Goal: Task Accomplishment & Management: Manage account settings

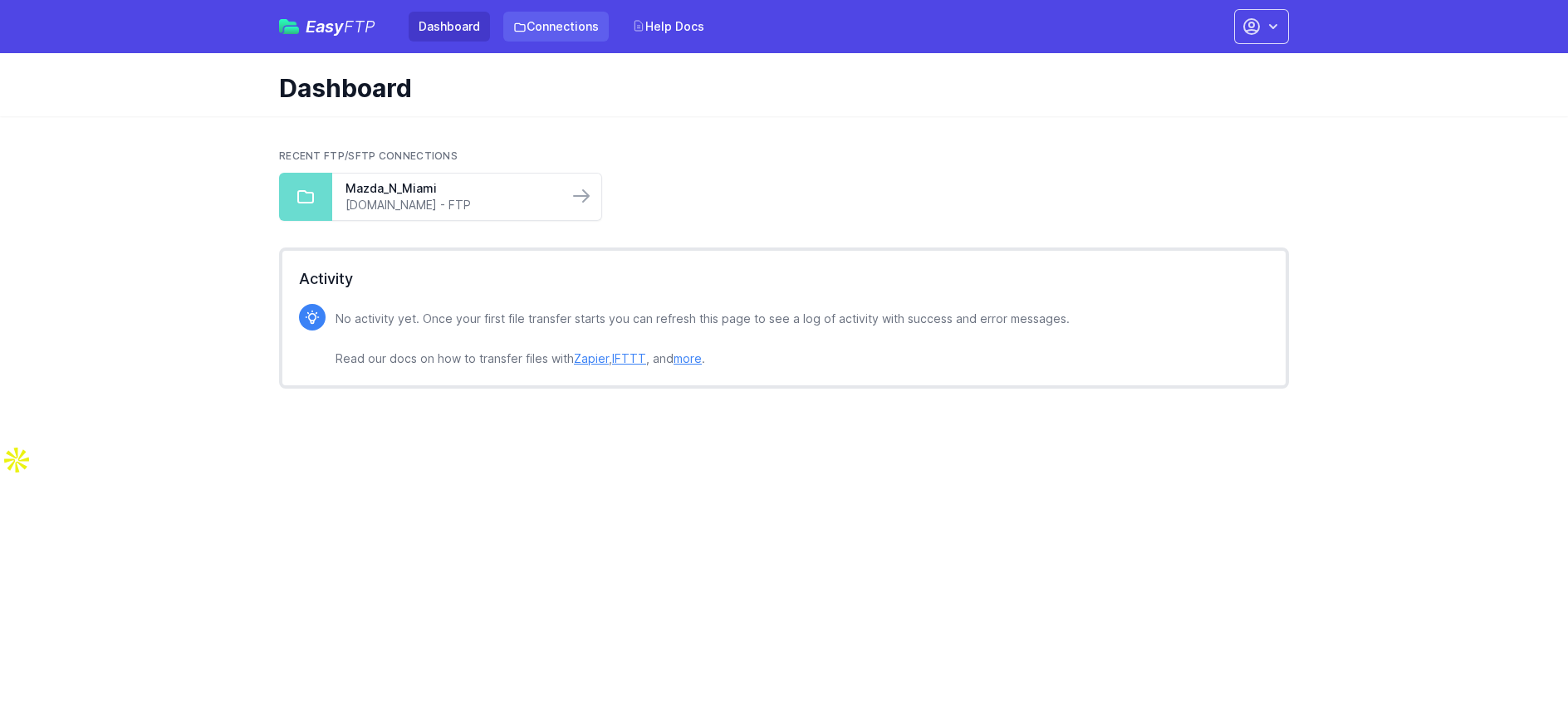
click at [565, 26] on link "Connections" at bounding box center [557, 27] width 106 height 30
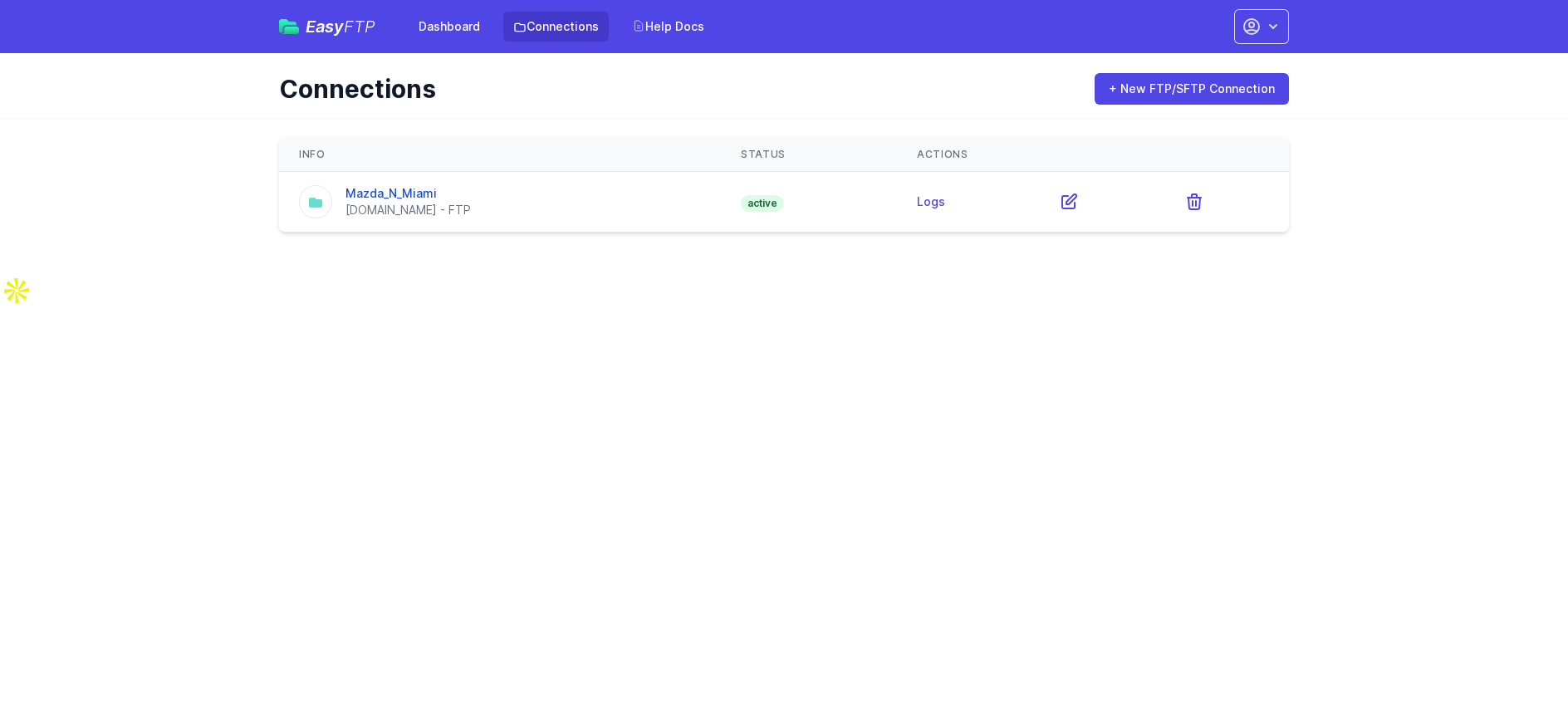
click at [565, 26] on link "Connections" at bounding box center [557, 27] width 106 height 30
click at [404, 187] on link "Mazda_N_Miami" at bounding box center [391, 193] width 92 height 14
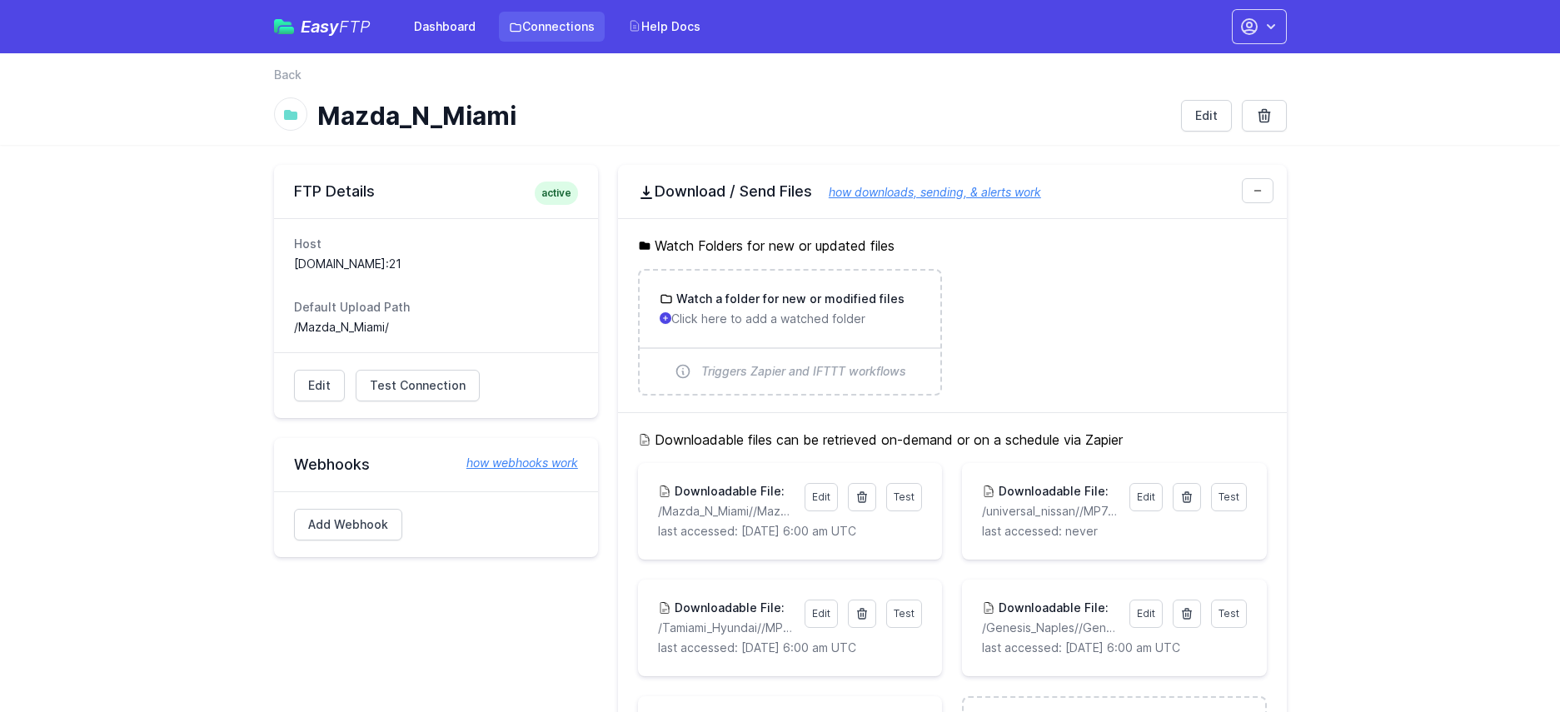
click at [575, 27] on link "Connections" at bounding box center [552, 27] width 106 height 30
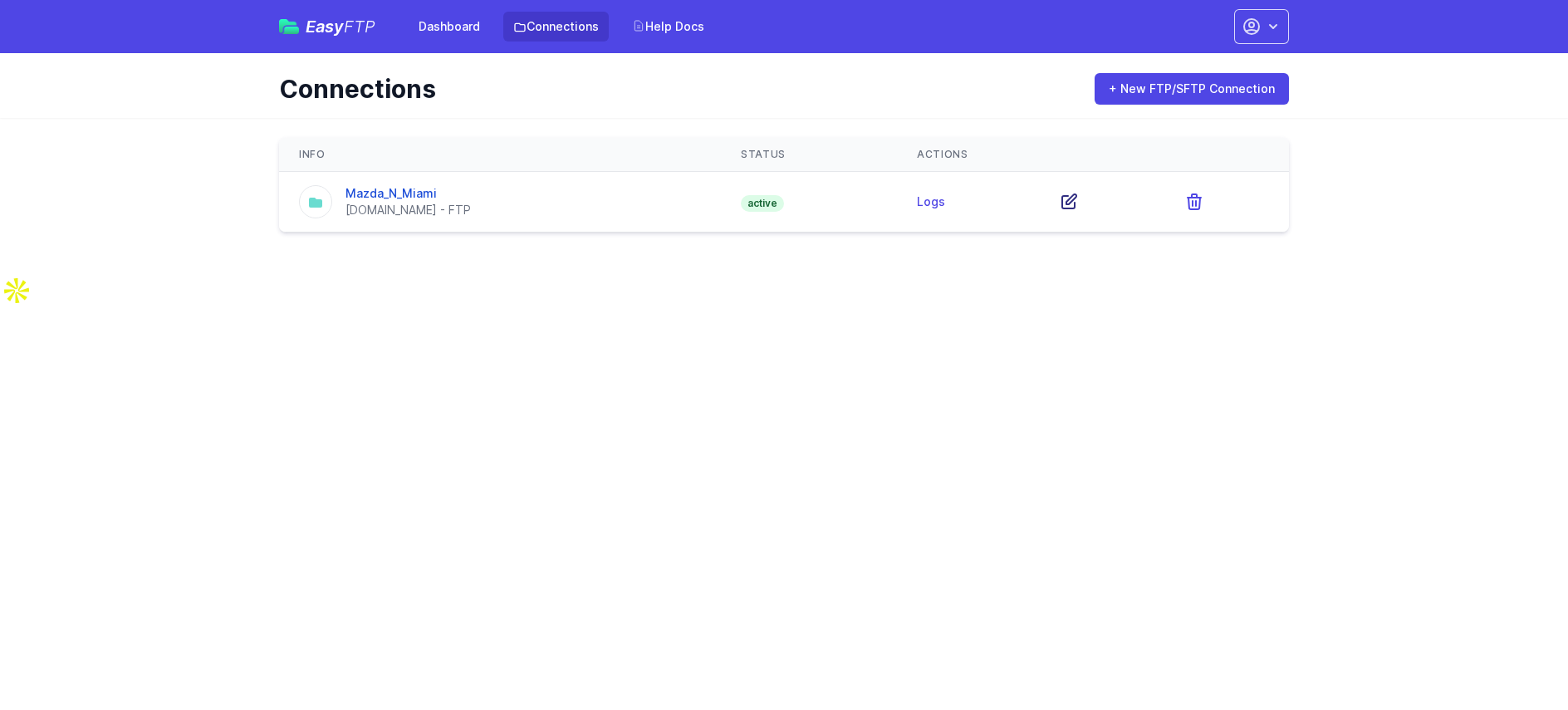
click at [1068, 204] on icon at bounding box center [1069, 201] width 20 height 20
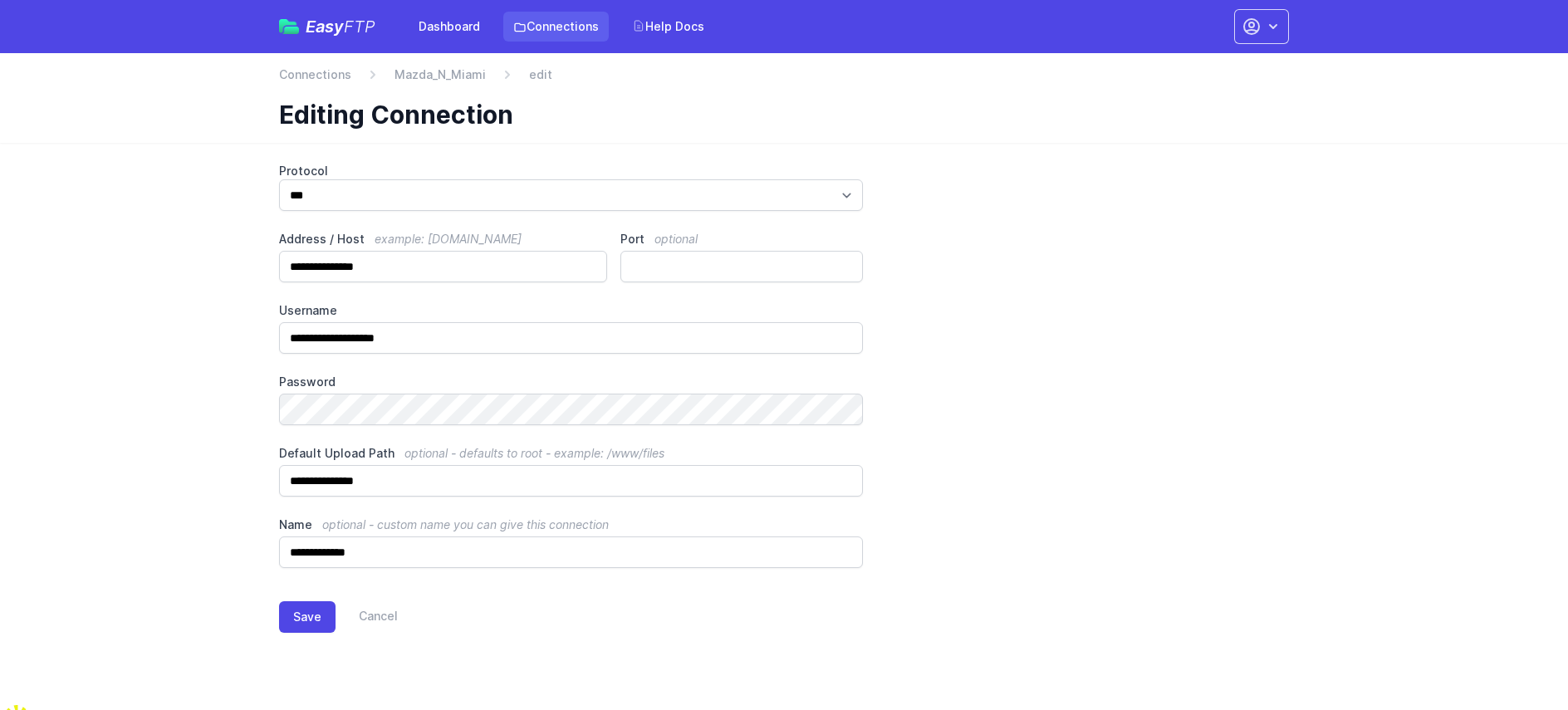
click at [542, 25] on link "Connections" at bounding box center [557, 27] width 106 height 30
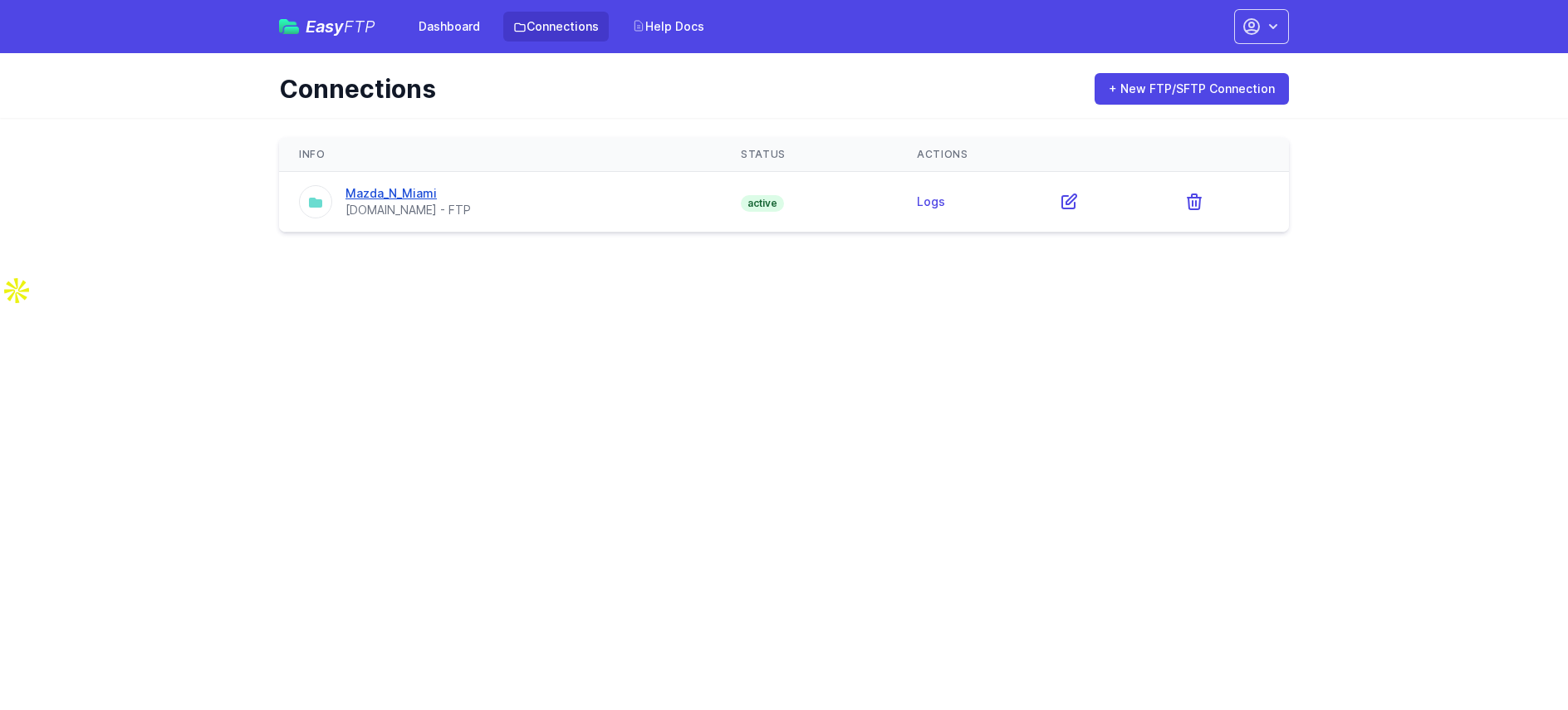
click at [404, 186] on link "Mazda_N_Miami" at bounding box center [391, 193] width 92 height 14
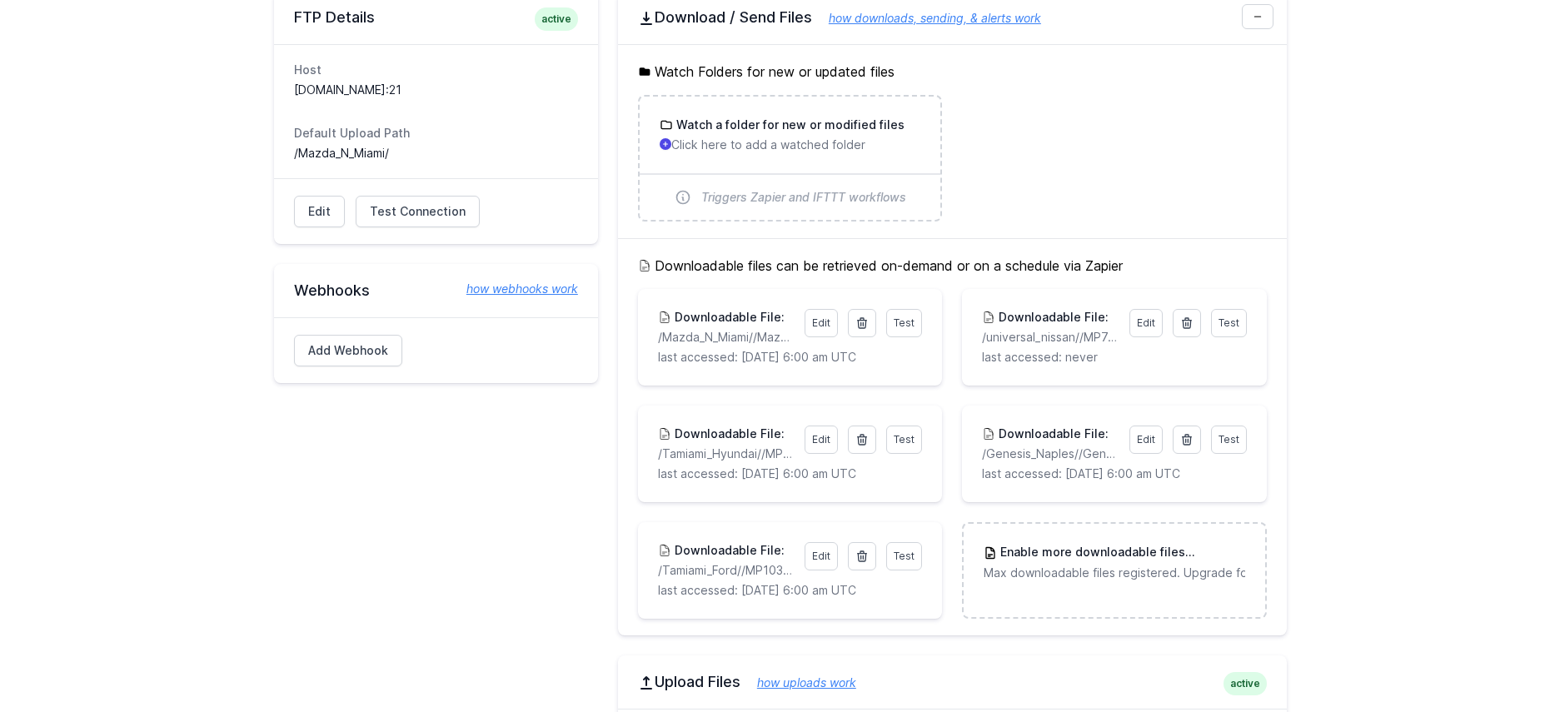
scroll to position [175, 0]
click at [1108, 580] on div "Enable more downloadable files Upgrade Max downloadable files registered. Upgra…" at bounding box center [1113, 561] width 301 height 77
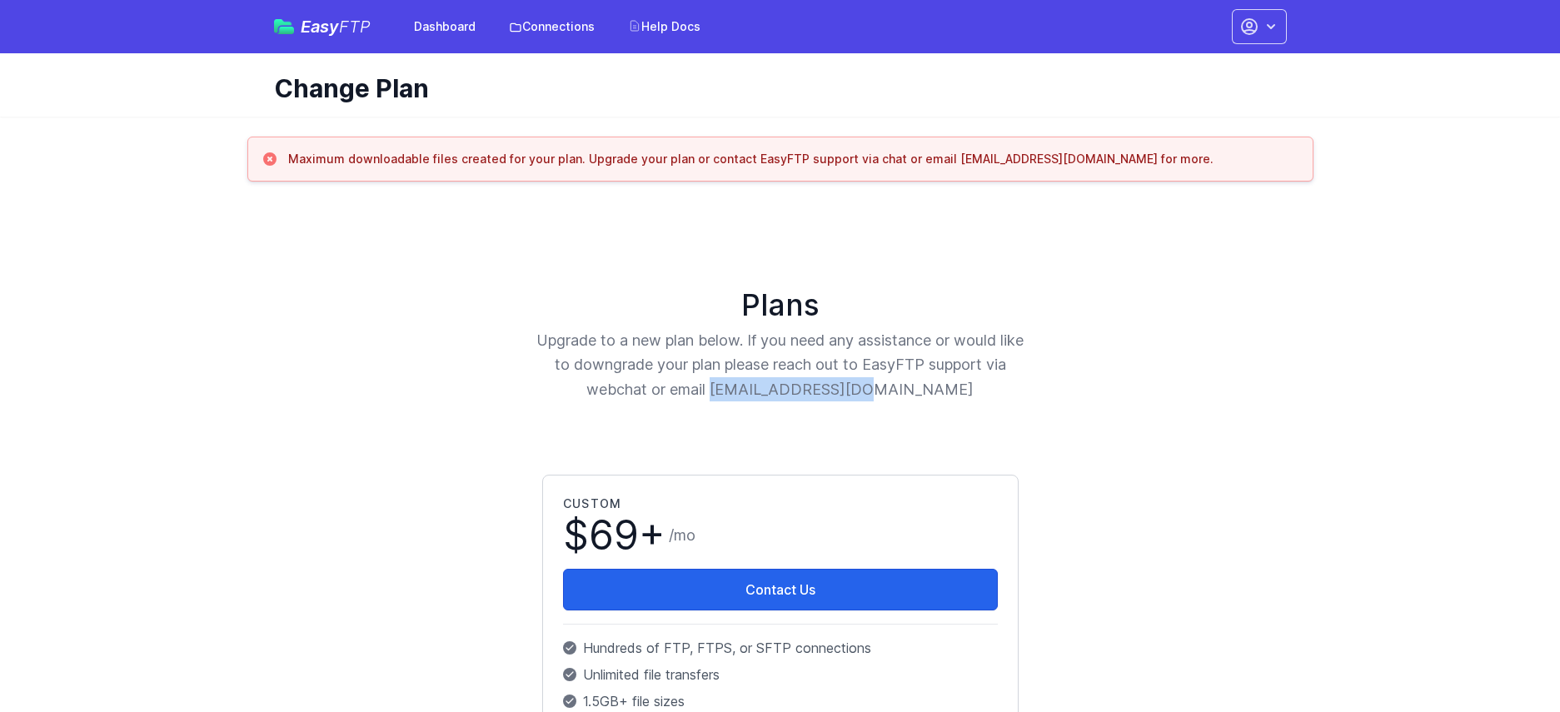
drag, startPoint x: 922, startPoint y: 390, endPoint x: 774, endPoint y: 395, distance: 148.3
click at [774, 395] on p "Upgrade to a new plan below. If you need any assistance or would like to downgr…" at bounding box center [780, 364] width 490 height 73
copy p "[EMAIL_ADDRESS][DOMAIN_NAME]"
click at [601, 324] on div "Plans Upgrade to a new plan below. If you need any assistance or would like to …" at bounding box center [780, 344] width 979 height 113
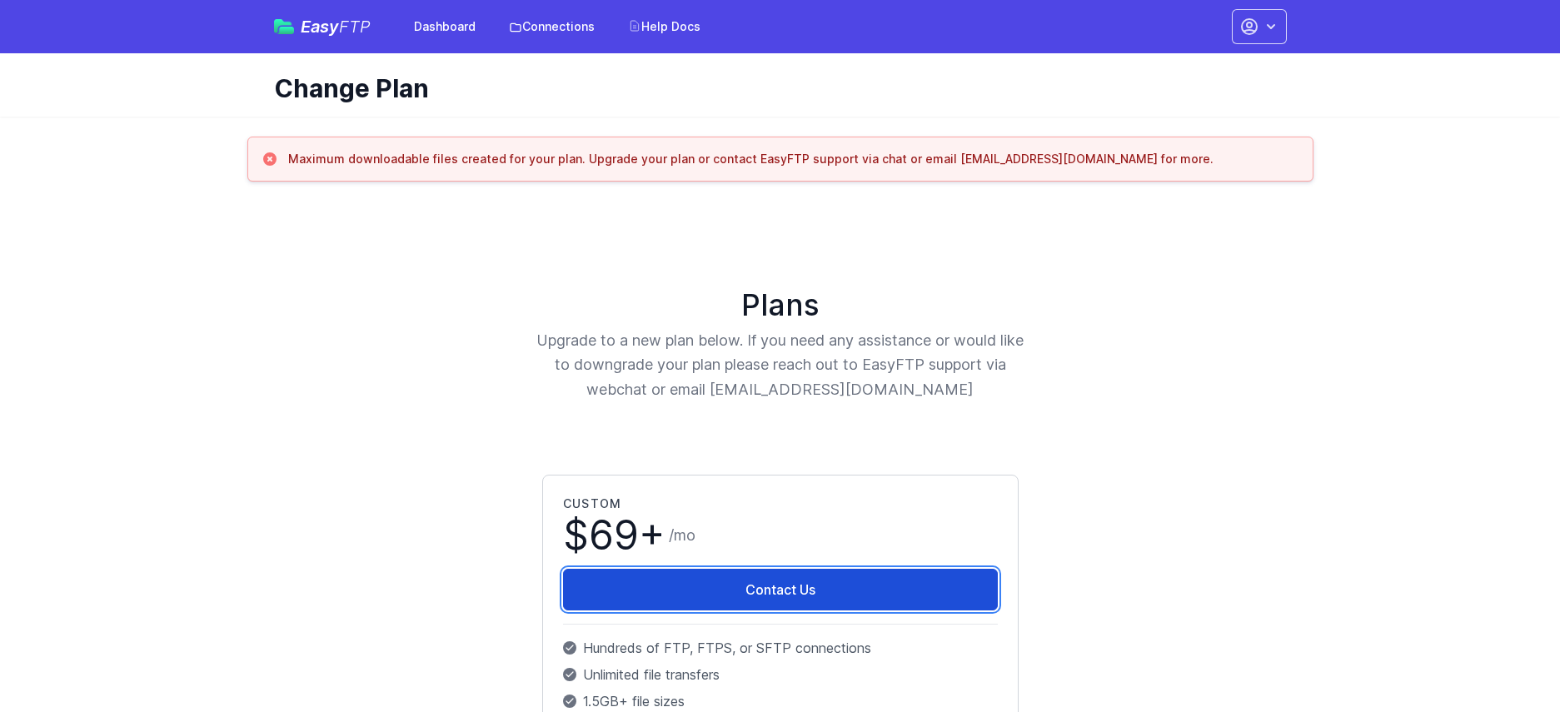
click at [801, 593] on link "Contact Us" at bounding box center [780, 590] width 435 height 42
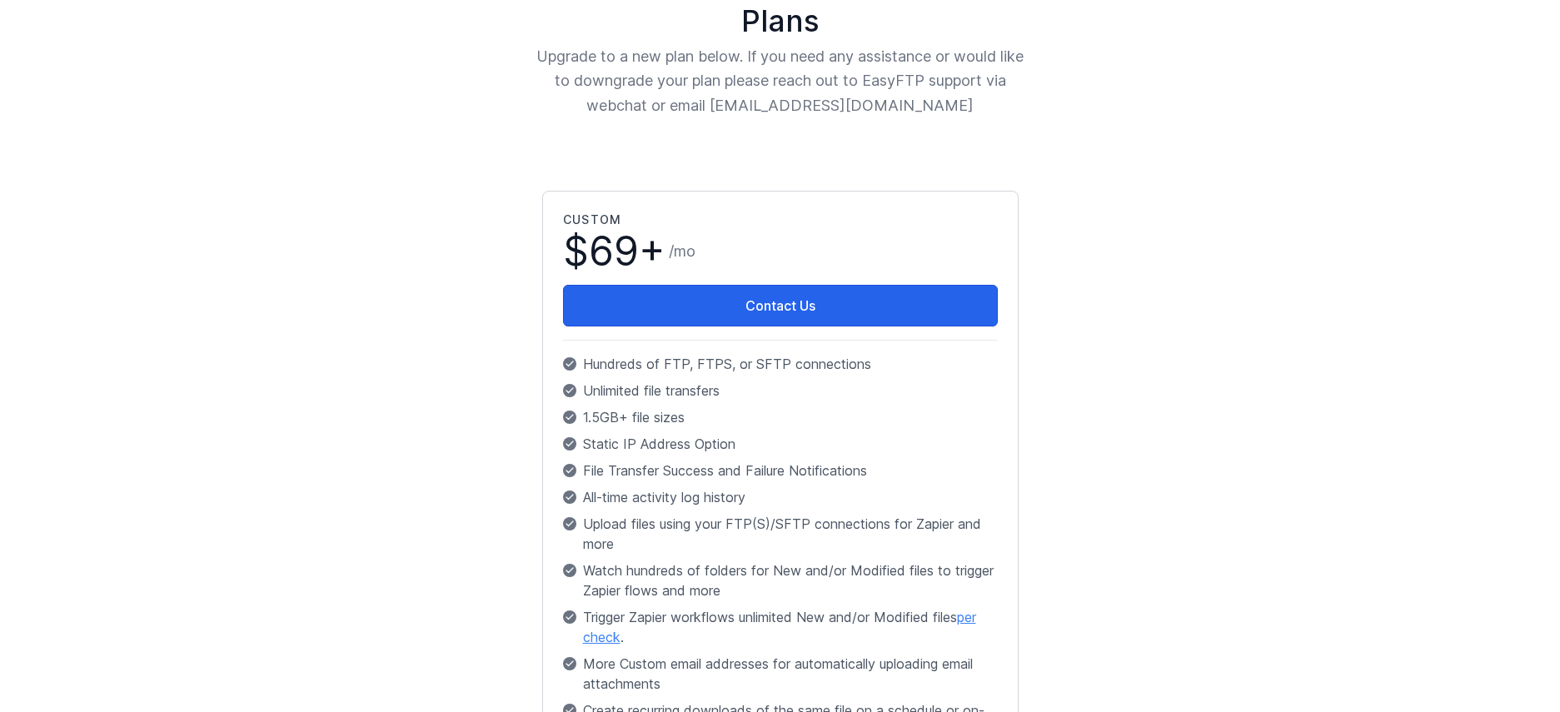
scroll to position [196, 0]
